Goal: Find specific page/section

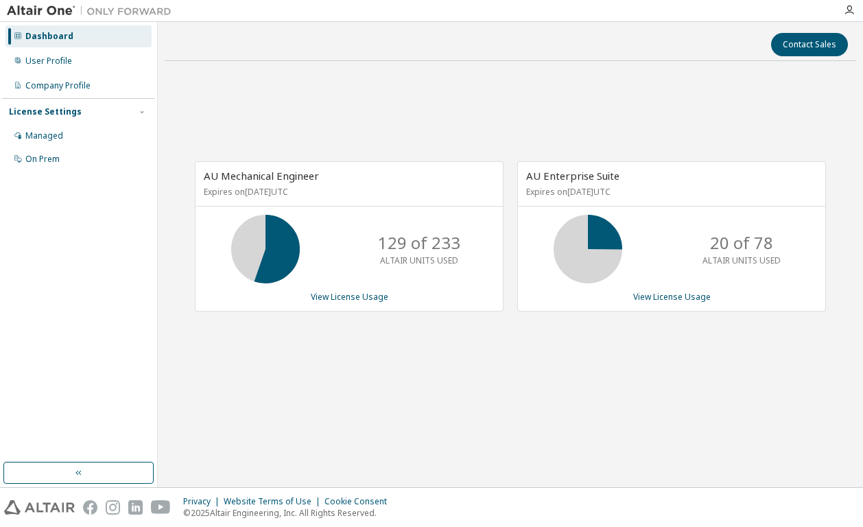
click at [375, 97] on div "AU Mechanical Engineer Expires on [DATE] UTC 129 of 233 ALTAIR UNITS USED View …" at bounding box center [511, 243] width 692 height 342
click at [457, 102] on div "AU Mechanical Engineer Expires on [DATE] UTC 129 of 233 ALTAIR UNITS USED View …" at bounding box center [511, 243] width 692 height 342
click at [329, 111] on div "AU Mechanical Engineer Expires on [DATE] UTC 179 of 233 ALTAIR UNITS USED View …" at bounding box center [511, 243] width 692 height 342
click at [410, 389] on div "AU Mechanical Engineer Expires on [DATE] UTC 120 of 233 ALTAIR UNITS USED View …" at bounding box center [511, 243] width 692 height 342
